Goal: Information Seeking & Learning: Learn about a topic

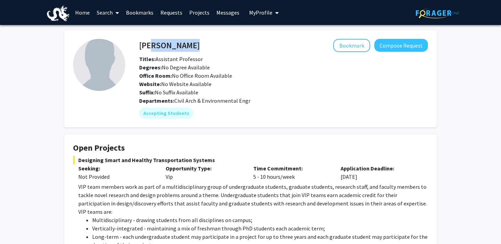
drag, startPoint x: 187, startPoint y: 49, endPoint x: 146, endPoint y: 48, distance: 40.7
click at [146, 48] on div "[PERSON_NAME] Bookmark Compose Request" at bounding box center [283, 45] width 299 height 13
click at [168, 71] on div "Degrees: No Degree Available" at bounding box center [283, 67] width 299 height 8
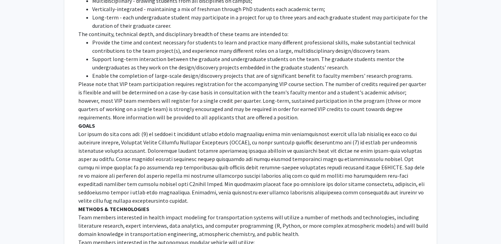
scroll to position [222, 0]
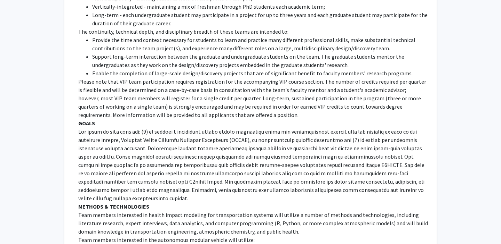
drag, startPoint x: 160, startPoint y: 127, endPoint x: 228, endPoint y: 131, distance: 68.3
click at [228, 131] on div "VIP team members work as part of a multidisciplinary group of undergraduate stu…" at bounding box center [252, 240] width 349 height 559
click at [228, 131] on p at bounding box center [252, 165] width 349 height 75
drag, startPoint x: 215, startPoint y: 132, endPoint x: 260, endPoint y: 134, distance: 45.2
click at [260, 134] on p at bounding box center [252, 165] width 349 height 75
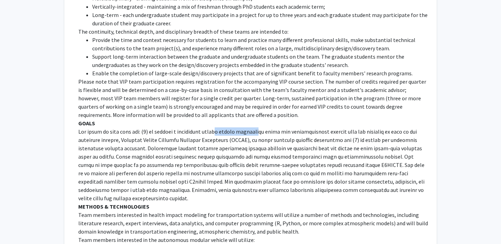
click at [260, 134] on p at bounding box center [252, 165] width 349 height 75
drag, startPoint x: 264, startPoint y: 134, endPoint x: 307, endPoint y: 132, distance: 42.8
click at [307, 132] on p at bounding box center [252, 165] width 349 height 75
drag, startPoint x: 307, startPoint y: 132, endPoint x: 348, endPoint y: 132, distance: 41.0
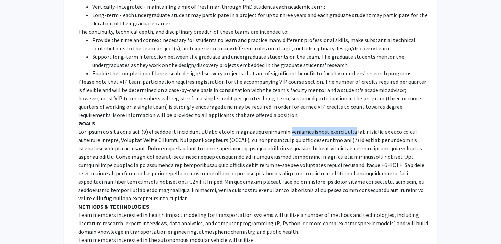
click at [348, 132] on p at bounding box center [252, 165] width 349 height 75
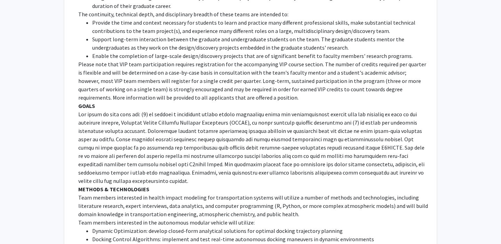
scroll to position [237, 0]
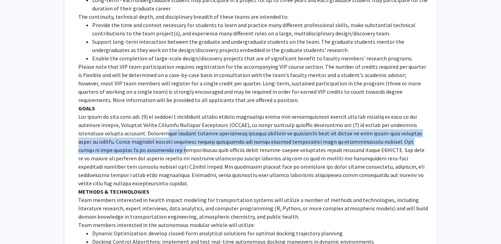
drag, startPoint x: 173, startPoint y: 136, endPoint x: 143, endPoint y: 147, distance: 33.0
click at [143, 147] on p at bounding box center [252, 150] width 349 height 75
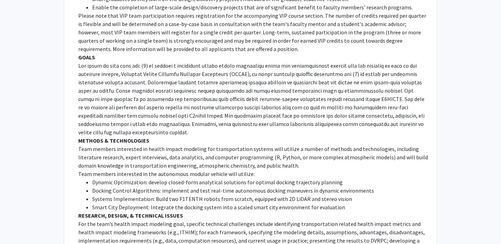
scroll to position [287, 0]
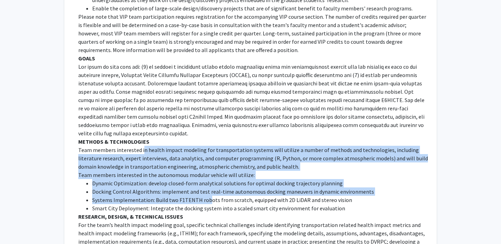
drag, startPoint x: 143, startPoint y: 147, endPoint x: 205, endPoint y: 201, distance: 82.8
click at [205, 201] on div "VIP team members work as part of a multidisciplinary group of undergraduate stu…" at bounding box center [252, 175] width 349 height 559
click at [205, 201] on li "Systems Implementation: Build two F1TENTH robots from scratch, equipped with 2D…" at bounding box center [260, 200] width 336 height 8
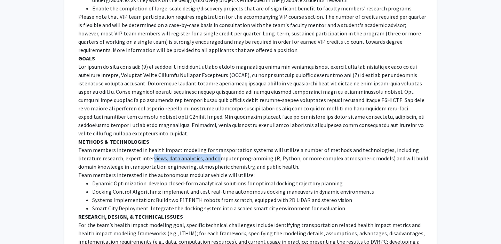
drag, startPoint x: 129, startPoint y: 160, endPoint x: 193, endPoint y: 162, distance: 64.0
click at [193, 162] on p "Team members interested in health impact modeling for transportation systems wi…" at bounding box center [252, 158] width 349 height 25
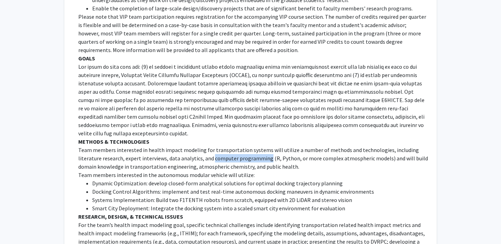
drag, startPoint x: 193, startPoint y: 162, endPoint x: 234, endPoint y: 162, distance: 41.4
click at [234, 162] on p "Team members interested in health impact modeling for transportation systems wi…" at bounding box center [252, 158] width 349 height 25
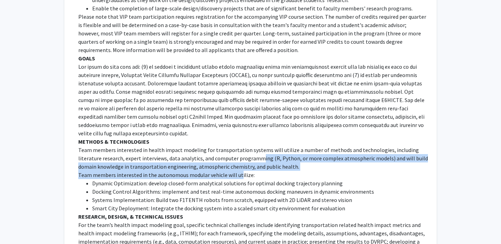
drag, startPoint x: 234, startPoint y: 162, endPoint x: 237, endPoint y: 176, distance: 13.6
click at [237, 176] on div "VIP team members work as part of a multidisciplinary group of undergraduate stu…" at bounding box center [252, 175] width 349 height 559
click at [237, 176] on p "Team members interested in the autonomous modular vehicle will utilize:" at bounding box center [252, 175] width 349 height 8
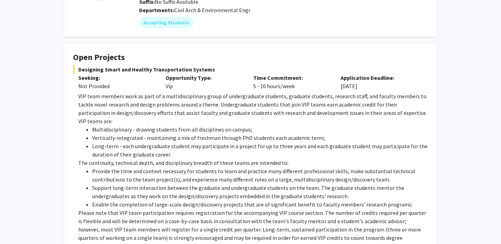
scroll to position [0, 0]
